Goal: Information Seeking & Learning: Learn about a topic

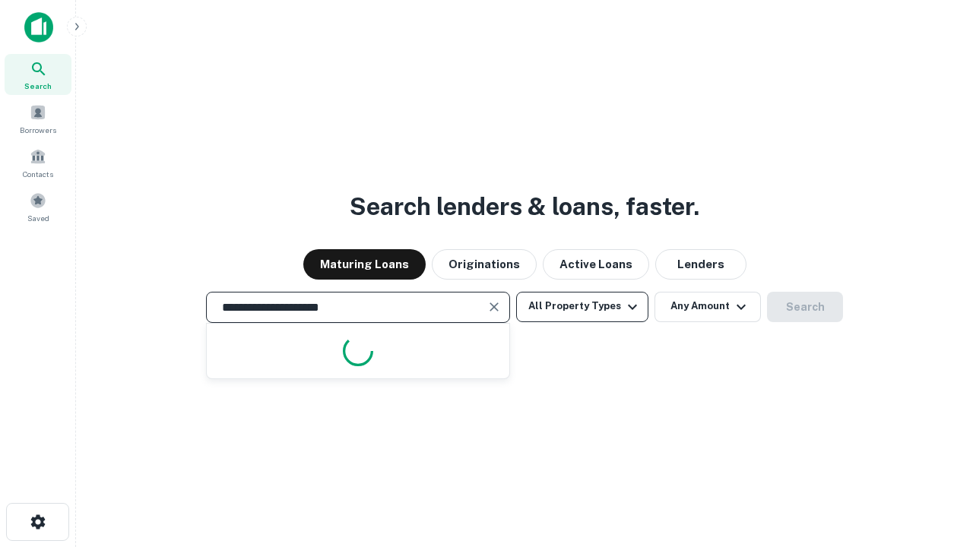
click at [582, 306] on button "All Property Types" at bounding box center [582, 307] width 132 height 30
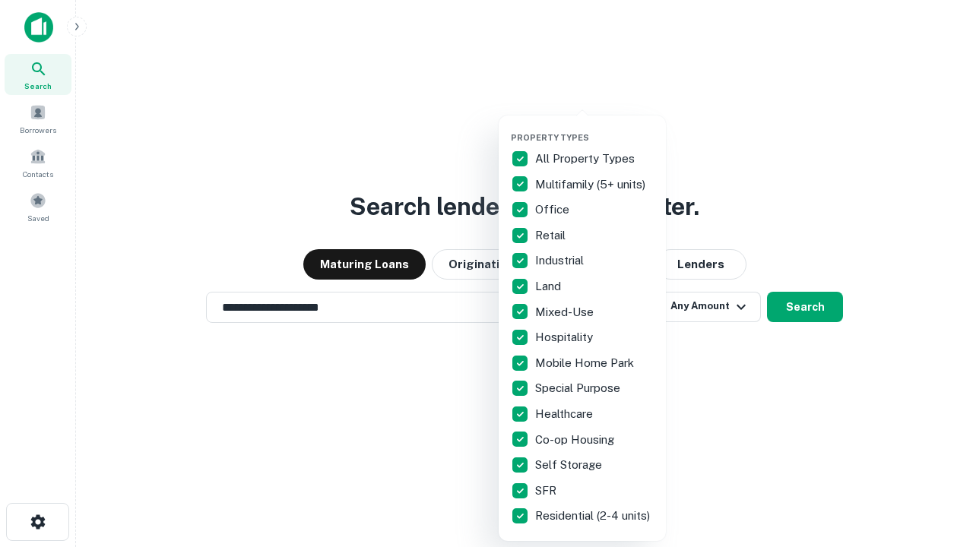
type input "**********"
click at [594, 128] on button "button" at bounding box center [594, 128] width 167 height 1
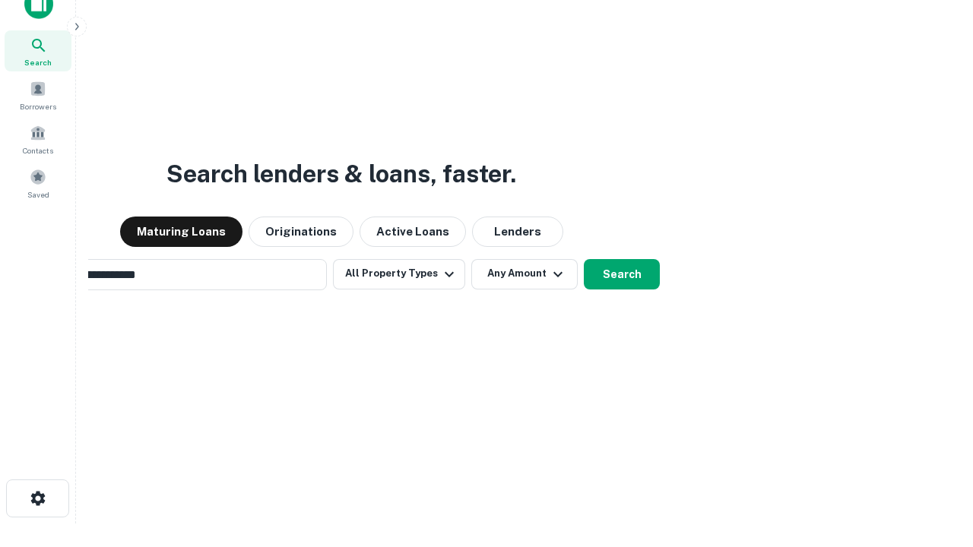
scroll to position [24, 0]
click at [471, 258] on button "Any Amount" at bounding box center [524, 273] width 106 height 30
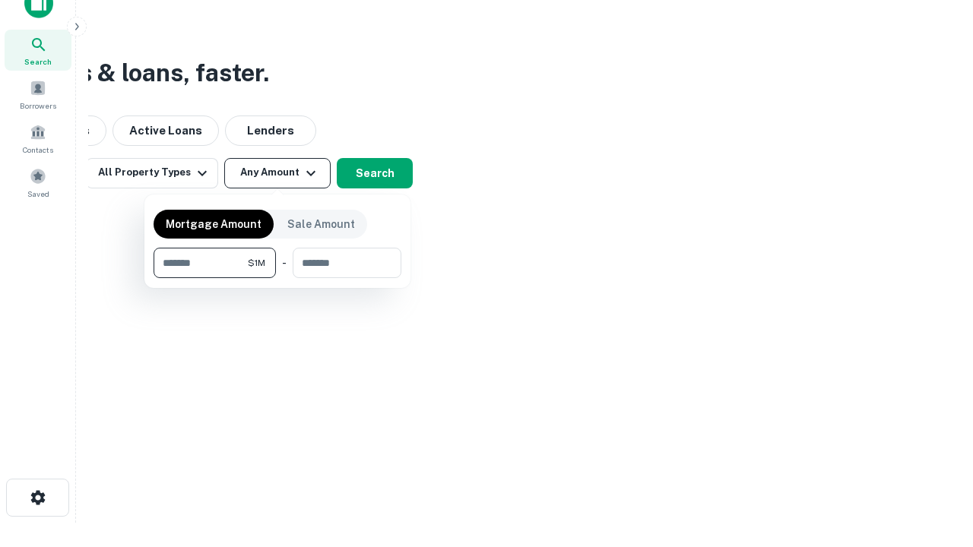
type input "*******"
click at [277, 278] on button "button" at bounding box center [278, 278] width 248 height 1
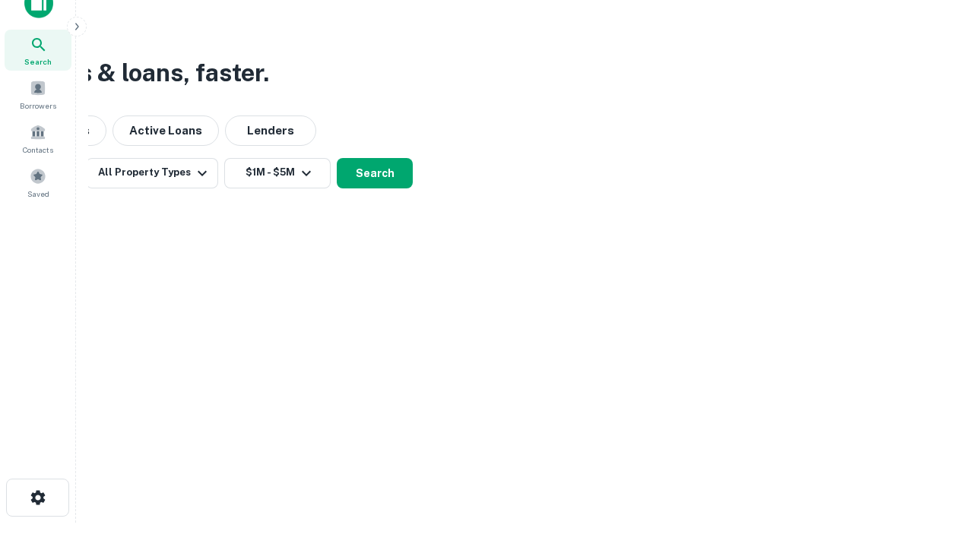
scroll to position [9, 281]
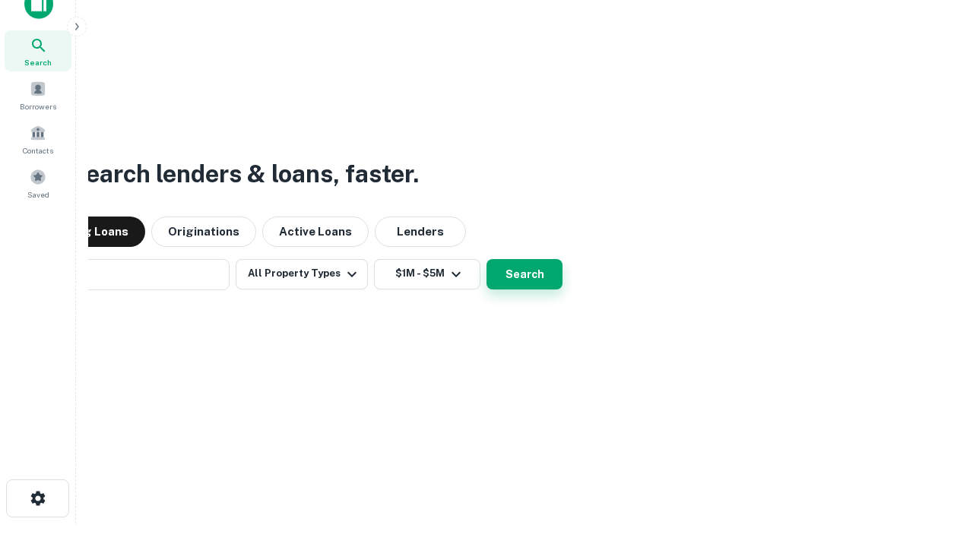
click at [487, 259] on button "Search" at bounding box center [525, 274] width 76 height 30
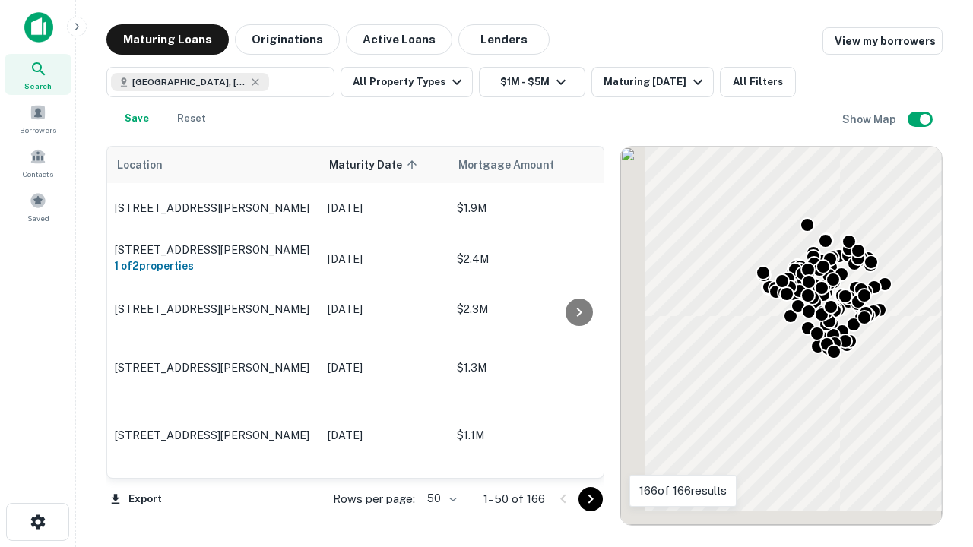
click at [439, 499] on body "Search Borrowers Contacts Saved Maturing Loans Originations Active Loans Lender…" at bounding box center [486, 273] width 973 height 547
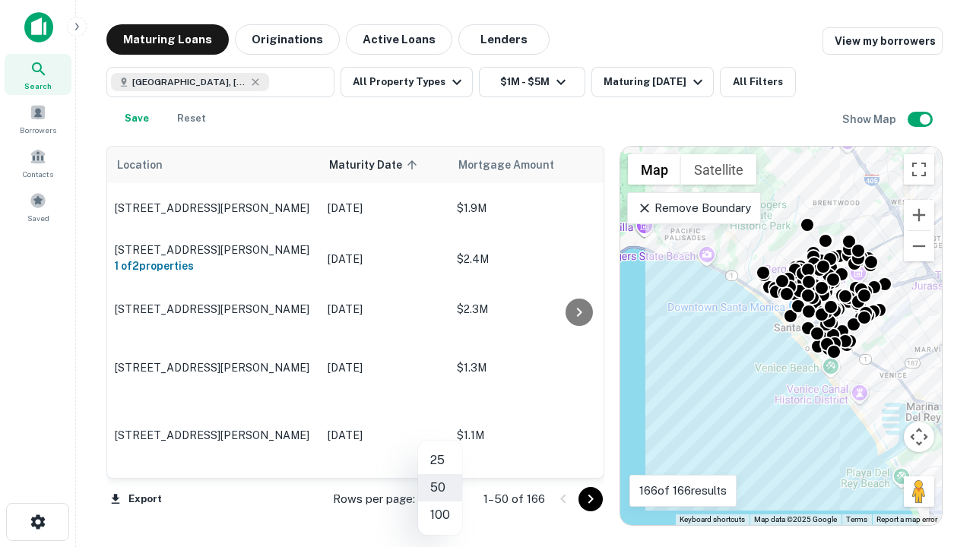
click at [440, 461] on li "25" at bounding box center [440, 460] width 44 height 27
